Goal: Navigation & Orientation: Find specific page/section

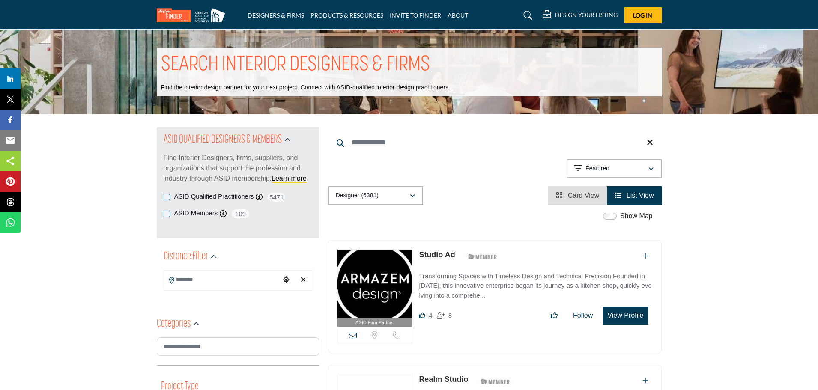
click at [168, 14] on img at bounding box center [193, 15] width 73 height 14
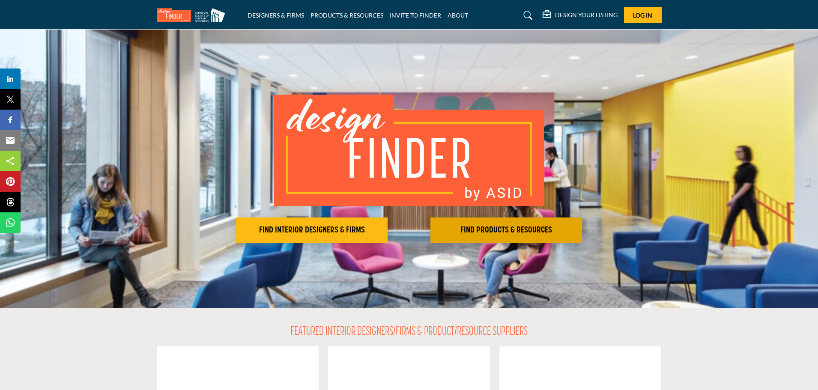
click at [385, 232] on h2 "FIND PRODUCTS & RESOURCES" at bounding box center [311, 230] width 146 height 10
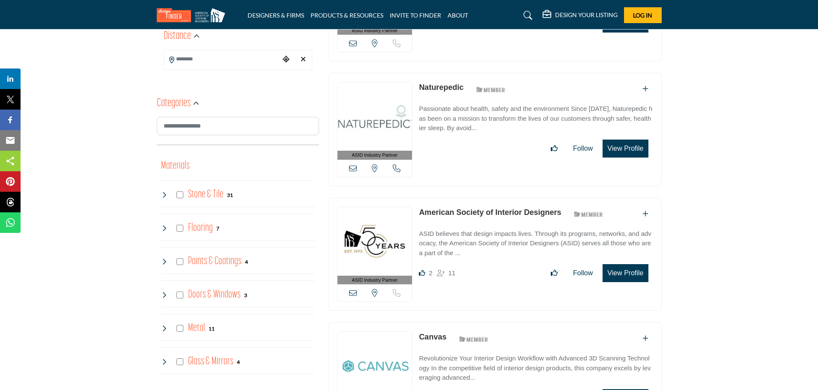
scroll to position [300, 0]
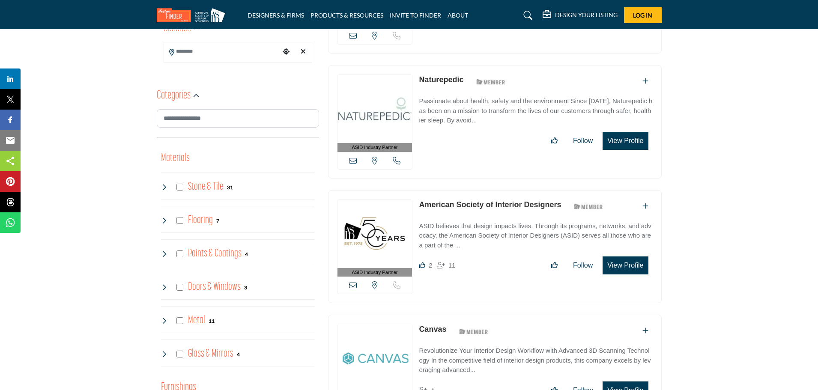
click at [164, 187] on icon at bounding box center [164, 187] width 7 height 7
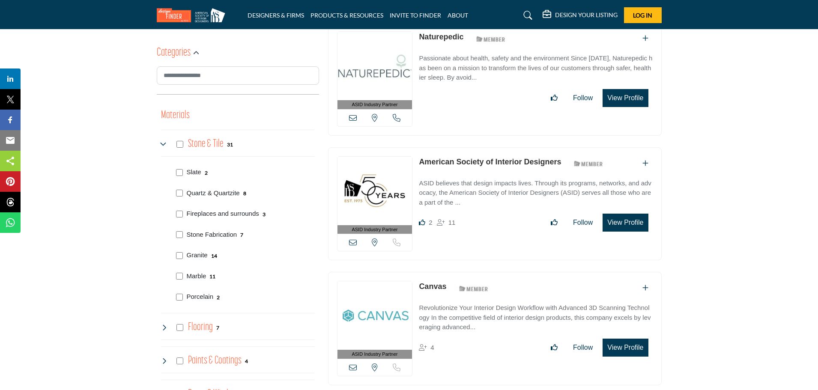
scroll to position [385, 0]
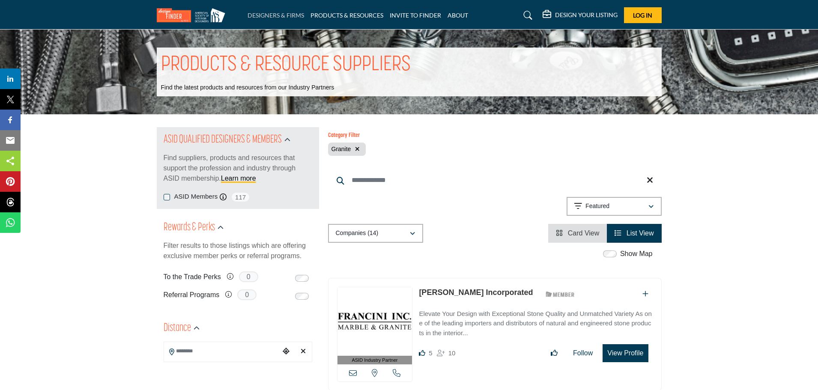
click at [271, 17] on link "DESIGNERS & FIRMS" at bounding box center [275, 15] width 57 height 7
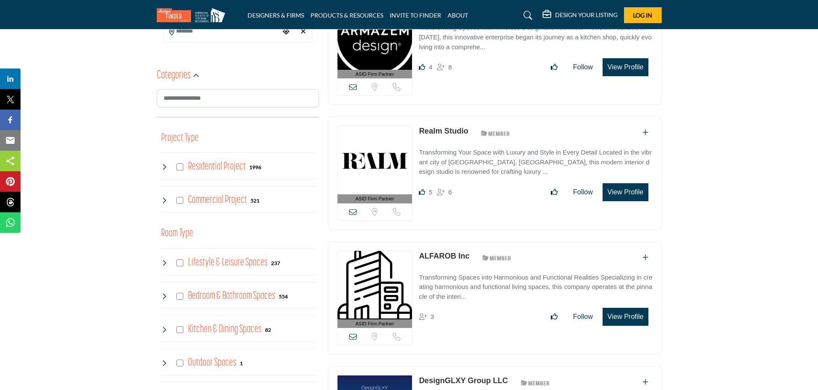
scroll to position [300, 0]
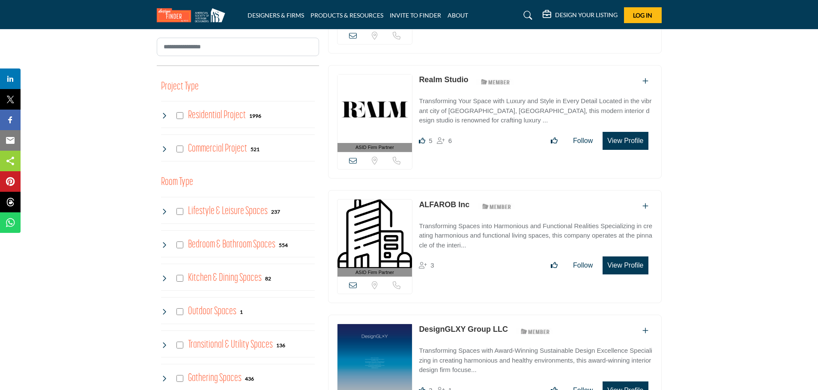
click at [165, 211] on icon at bounding box center [164, 211] width 7 height 7
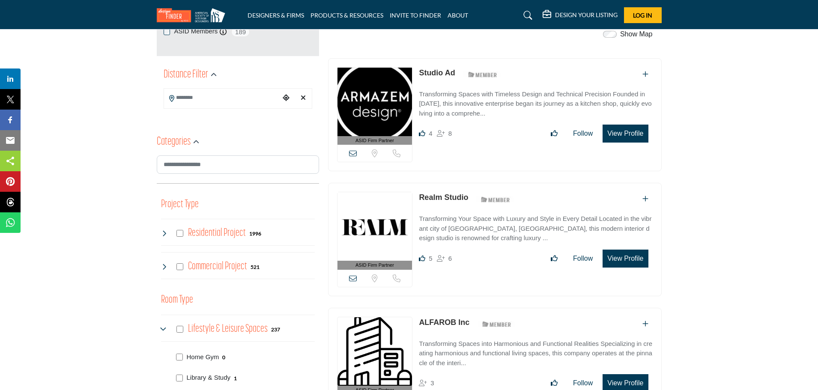
scroll to position [128, 0]
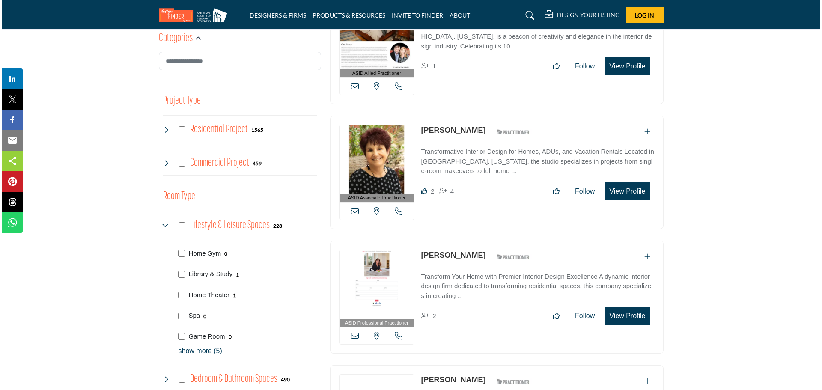
scroll to position [300, 0]
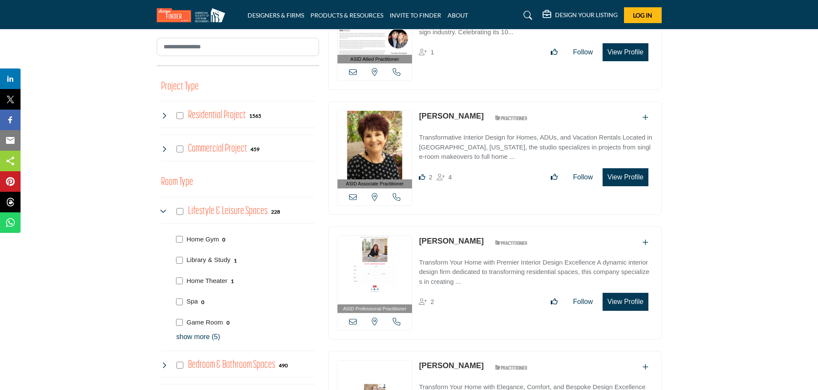
click at [633, 174] on button "View Profile" at bounding box center [624, 177] width 45 height 18
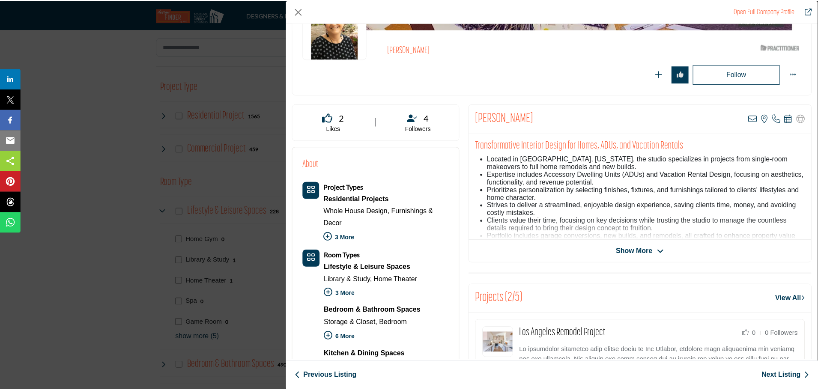
scroll to position [0, 0]
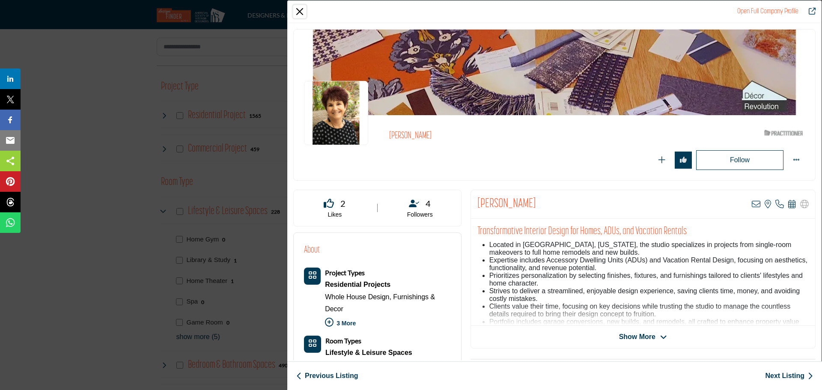
click at [299, 13] on button "Close" at bounding box center [299, 11] width 13 height 13
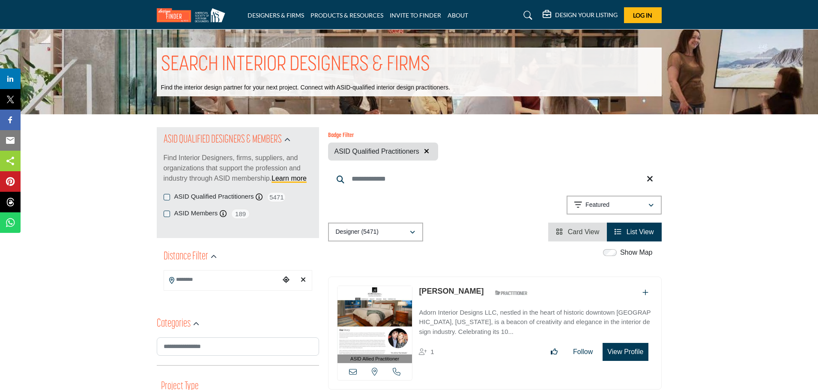
click at [507, 154] on div "Badge Filter ASID Qualified Practitioners" at bounding box center [494, 146] width 333 height 28
click at [175, 15] on img at bounding box center [193, 15] width 73 height 14
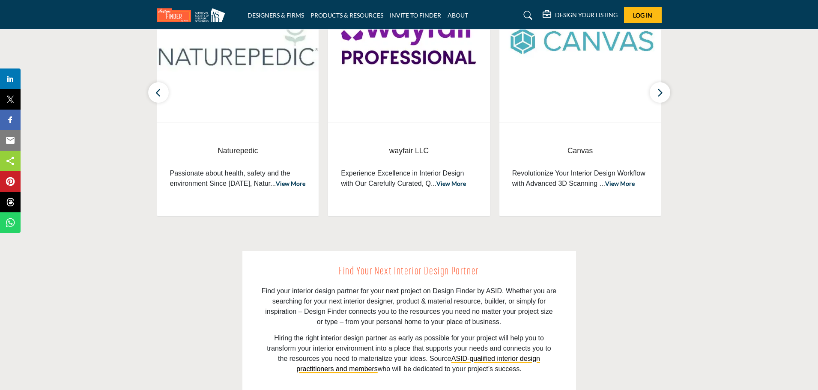
scroll to position [385, 0]
